Goal: Check status: Check status

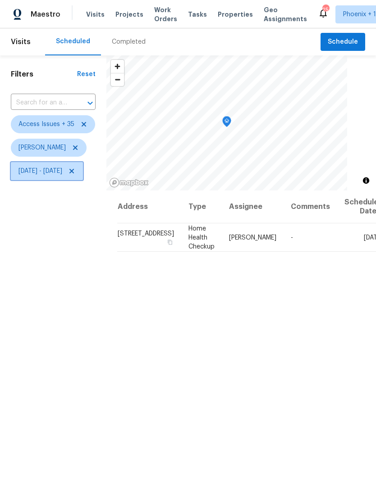
click at [62, 172] on span "[DATE] - [DATE]" at bounding box center [40, 171] width 44 height 9
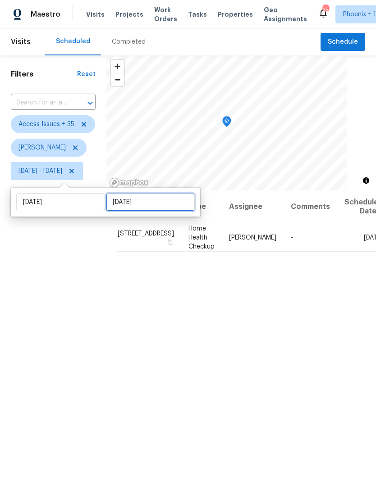
click at [154, 211] on input "[DATE]" at bounding box center [150, 202] width 89 height 18
select select "9"
select select "2025"
select select "10"
select select "2025"
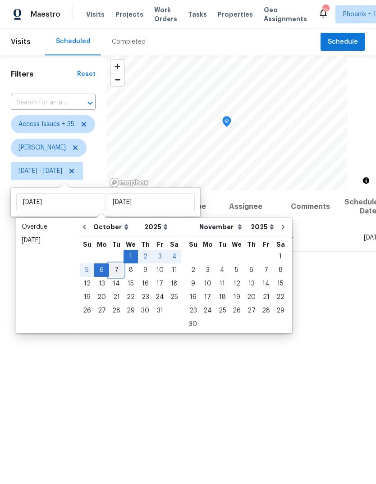
click at [115, 268] on div "7" at bounding box center [116, 270] width 14 height 13
type input "[DATE]"
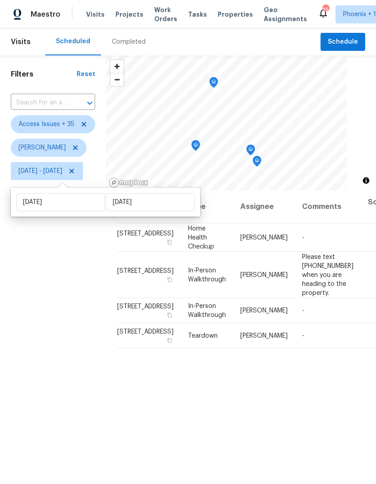
click at [70, 316] on div "Filters Reset ​ Access Issues + 35 [PERSON_NAME][DATE] - [DATE]" at bounding box center [53, 316] width 106 height 522
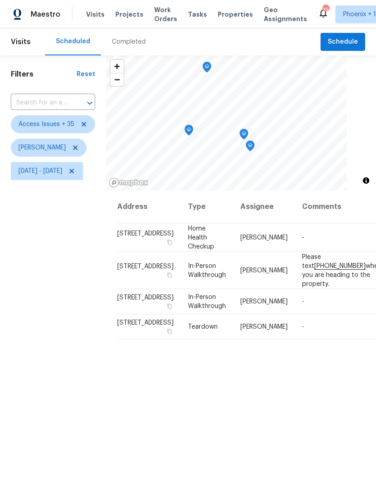
click at [211, 66] on icon "Map marker" at bounding box center [207, 67] width 8 height 10
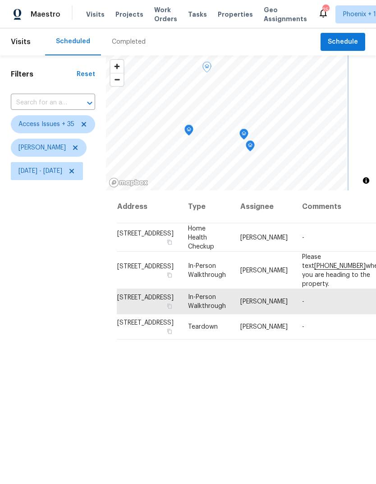
click at [254, 147] on icon "Map marker" at bounding box center [250, 146] width 8 height 10
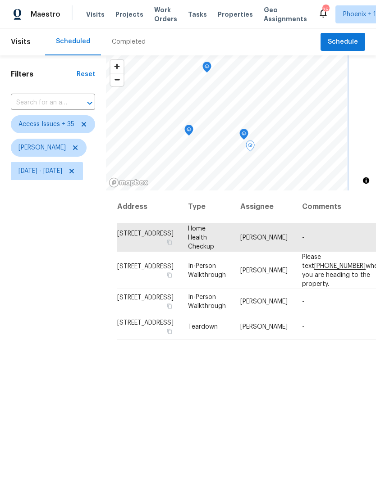
click at [246, 132] on icon "Map marker" at bounding box center [243, 132] width 5 height 2
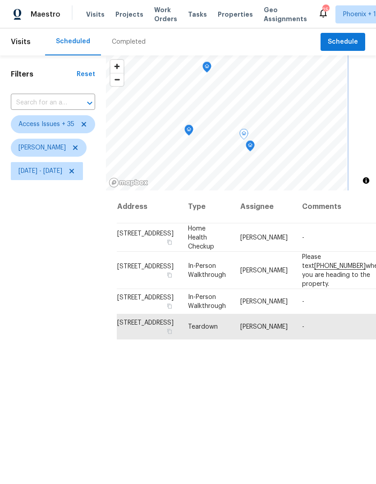
click at [193, 129] on icon "Map marker" at bounding box center [189, 130] width 8 height 10
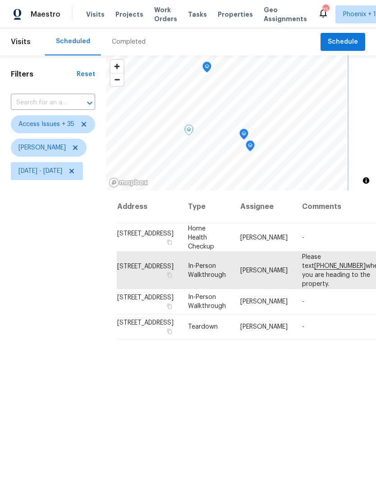
click at [211, 66] on icon "Map marker" at bounding box center [207, 67] width 8 height 10
